Goal: Feedback & Contribution: Leave review/rating

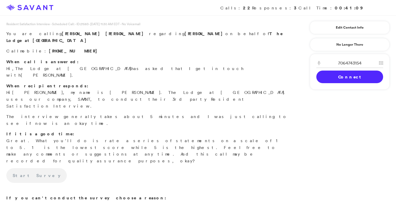
click at [345, 81] on link "Connect" at bounding box center [349, 77] width 67 height 13
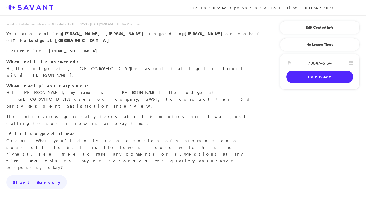
click at [323, 80] on link "Connect" at bounding box center [319, 77] width 67 height 13
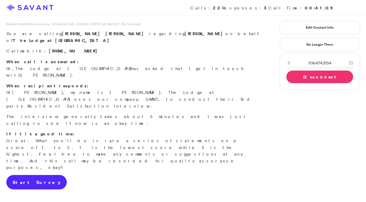
click at [39, 175] on link "Start Survey" at bounding box center [36, 182] width 60 height 15
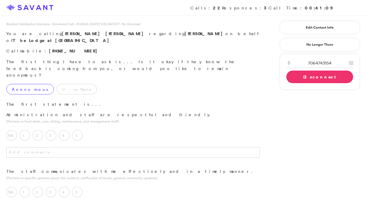
click at [28, 84] on label "Anonymous" at bounding box center [30, 89] width 48 height 11
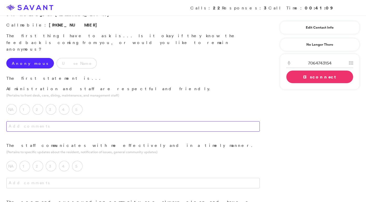
scroll to position [26, 0]
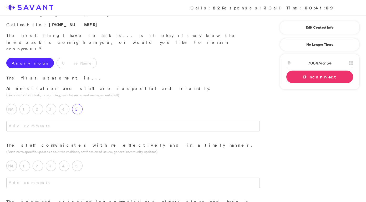
click at [80, 104] on label "5" at bounding box center [77, 109] width 11 height 11
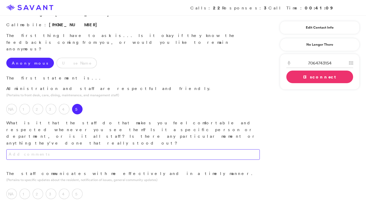
click at [92, 150] on textarea at bounding box center [133, 155] width 254 height 11
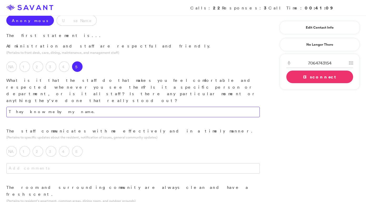
scroll to position [72, 0]
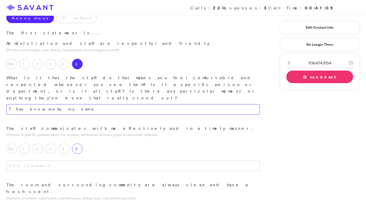
type textarea "They know me by my name."
click at [80, 144] on label "5" at bounding box center [77, 149] width 11 height 11
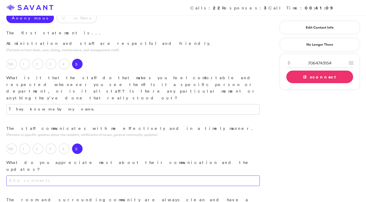
click at [88, 176] on textarea at bounding box center [133, 181] width 254 height 11
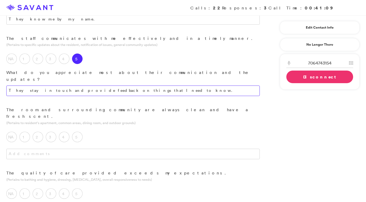
scroll to position [163, 0]
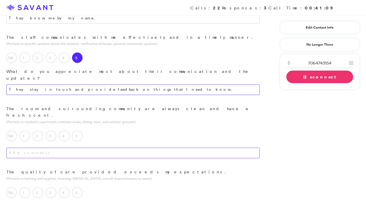
type textarea "They stay in touch and provide feedback on things that I need to know."
click at [108, 148] on textarea at bounding box center [133, 153] width 254 height 11
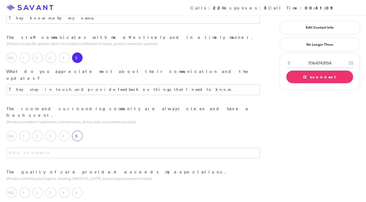
click at [79, 131] on div "5" at bounding box center [78, 137] width 13 height 13
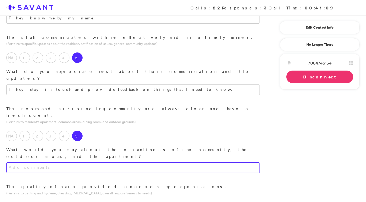
click at [95, 163] on textarea at bounding box center [133, 168] width 254 height 11
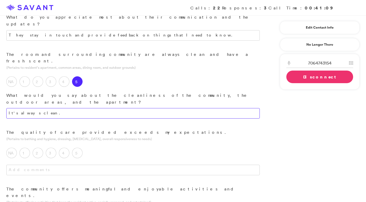
scroll to position [217, 0]
type textarea "It's always clean."
click at [78, 148] on label "5" at bounding box center [77, 153] width 11 height 11
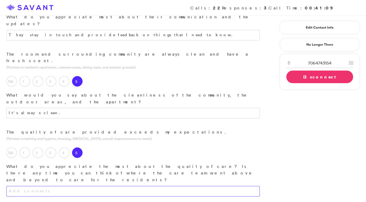
click at [85, 186] on textarea at bounding box center [133, 191] width 254 height 11
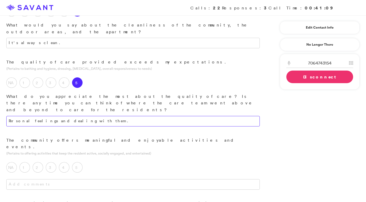
scroll to position [288, 0]
type textarea "Personal feelings and dealing with them."
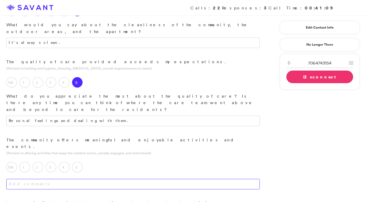
click at [125, 179] on textarea at bounding box center [133, 184] width 254 height 11
click at [79, 162] on label "5" at bounding box center [77, 167] width 11 height 11
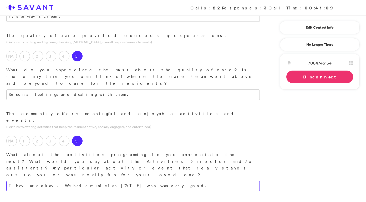
scroll to position [330, 0]
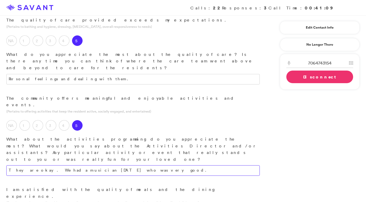
type textarea "They are okay. We had a musician [DATE] who was very good."
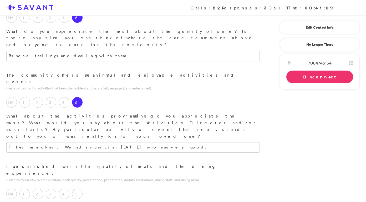
scroll to position [353, 0]
click at [78, 189] on label "5" at bounding box center [77, 194] width 11 height 11
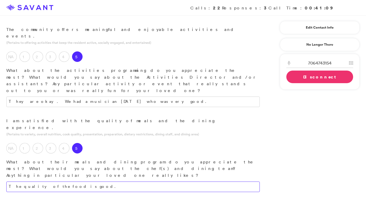
scroll to position [402, 0]
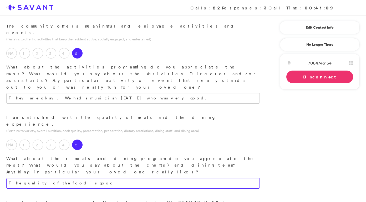
type textarea "The quality of the food is good."
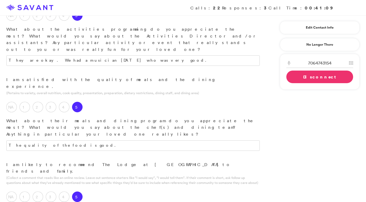
scroll to position [442, 0]
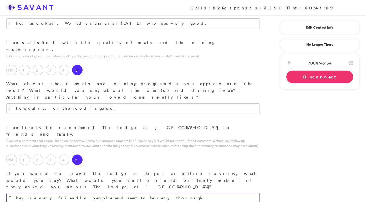
scroll to position [481, 0]
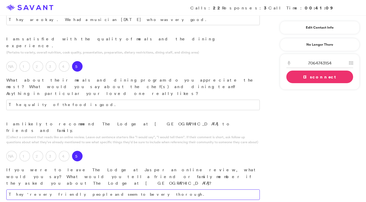
type textarea "They're very friendly people and seem to be very thorough."
drag, startPoint x: 22, startPoint y: 115, endPoint x: 4, endPoint y: 115, distance: 18.4
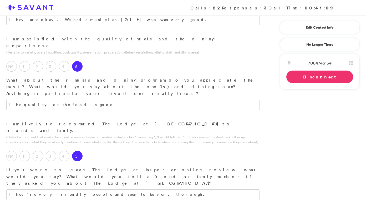
type textarea "Very clean and friendly."
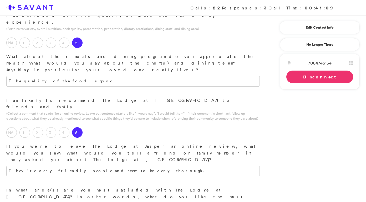
scroll to position [509, 0]
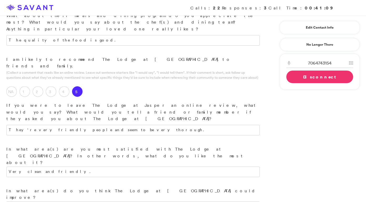
scroll to position [546, 0]
click at [317, 77] on link "Disconnect" at bounding box center [319, 77] width 67 height 13
